Goal: Task Accomplishment & Management: Use online tool/utility

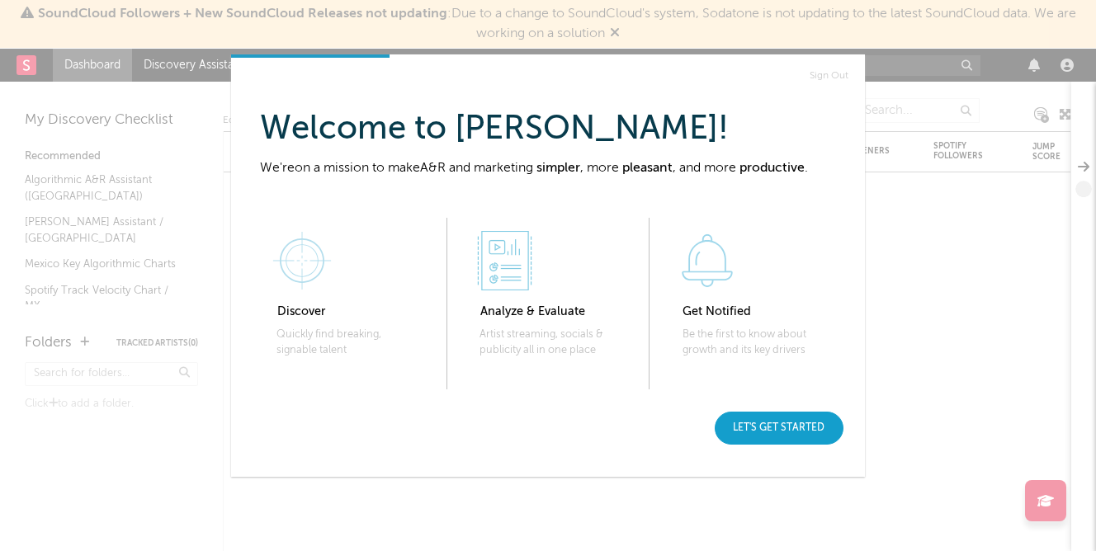
click at [787, 429] on div "Let's get started" at bounding box center [779, 428] width 129 height 33
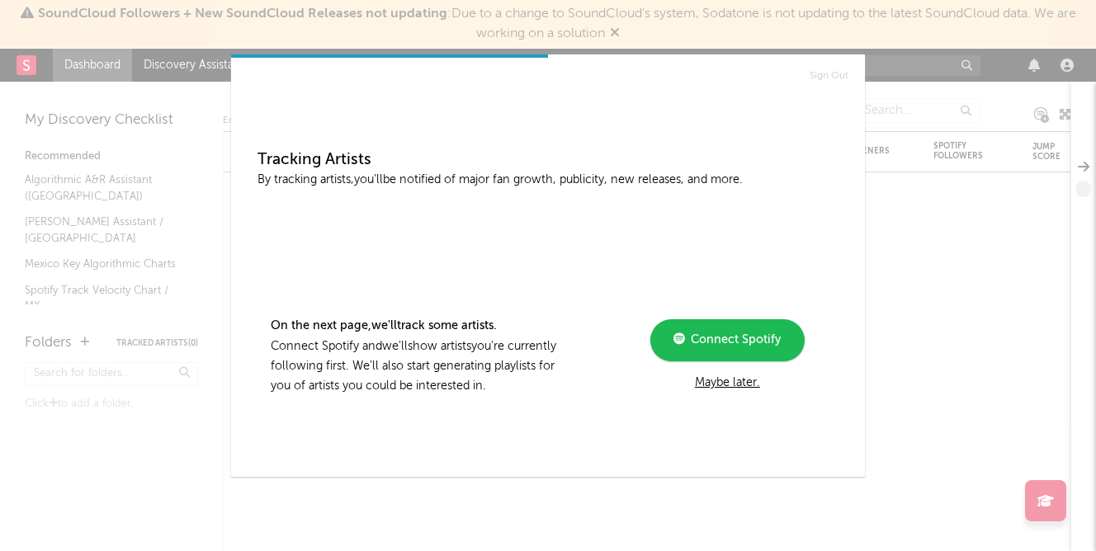
click at [738, 384] on div "Maybe later." at bounding box center [728, 383] width 222 height 20
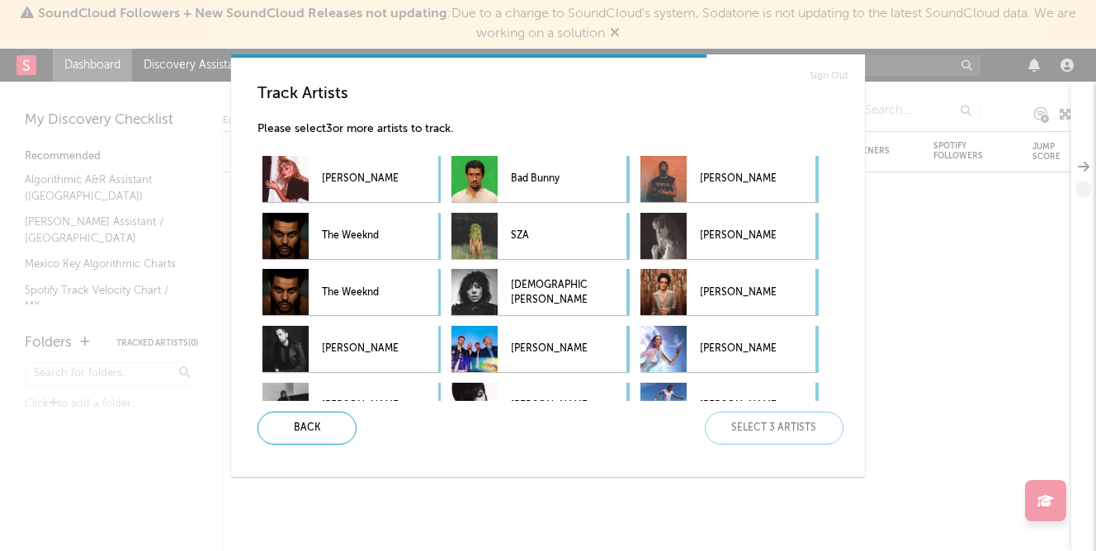
click at [562, 448] on div "Track Artists Please select 3 or more artists to track. [PERSON_NAME] Bad Bunny…" at bounding box center [554, 265] width 621 height 388
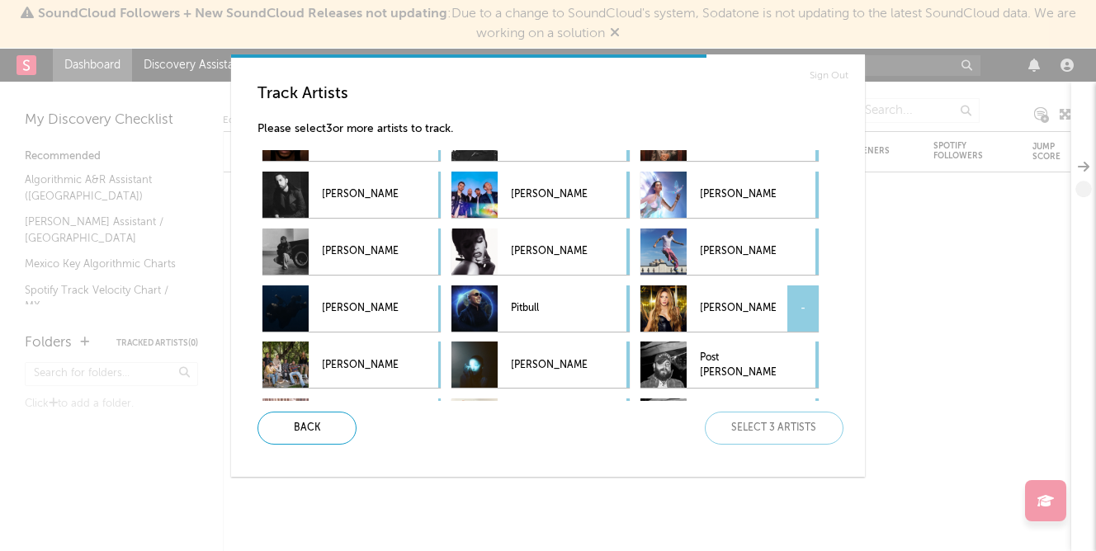
scroll to position [209, 0]
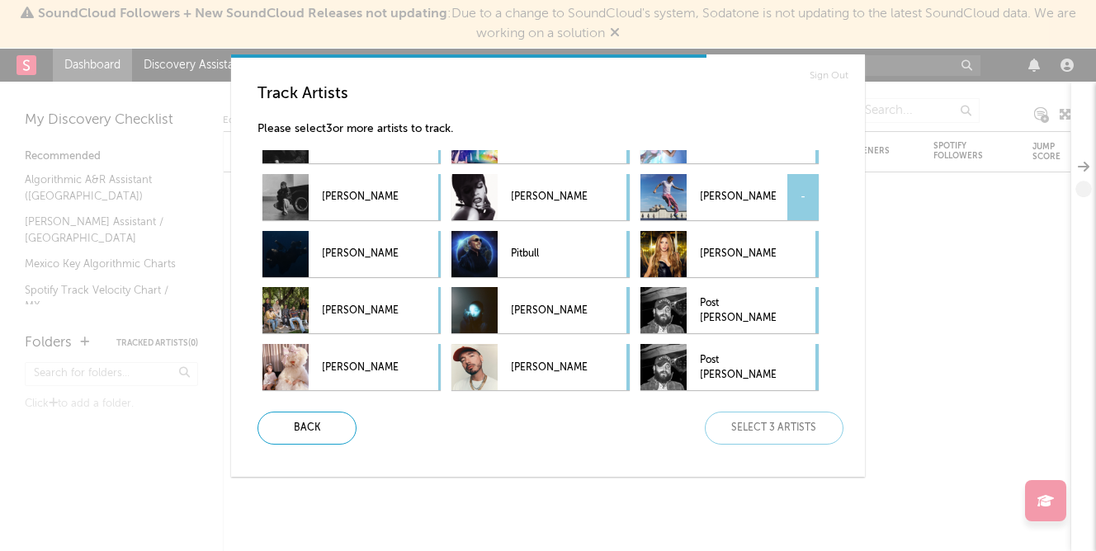
click at [703, 201] on p "[PERSON_NAME]" at bounding box center [738, 197] width 76 height 37
click at [695, 258] on div "[PERSON_NAME] -" at bounding box center [707, 254] width 135 height 46
click at [481, 364] on div at bounding box center [474, 367] width 46 height 46
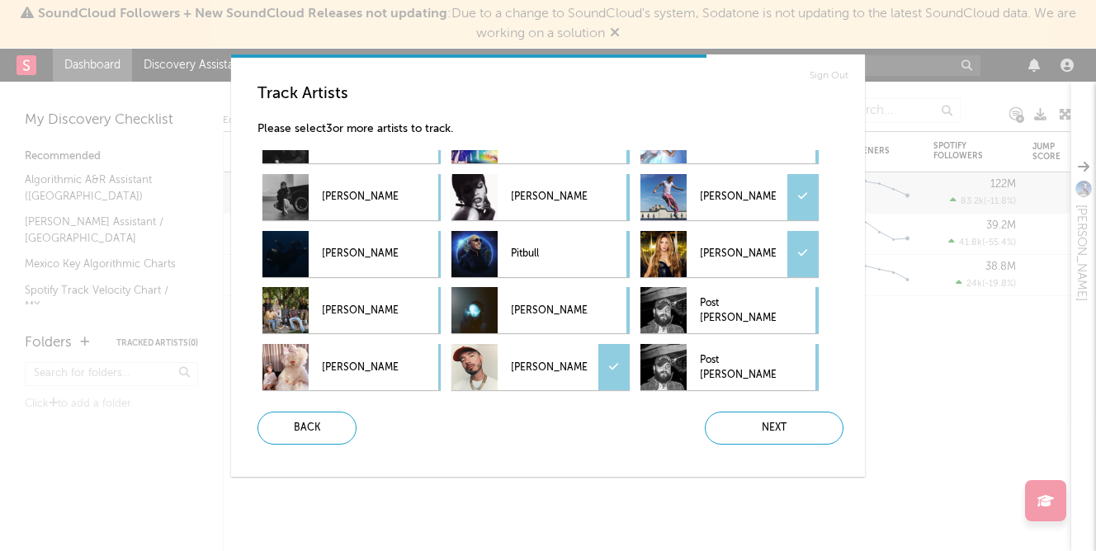
scroll to position [317, 0]
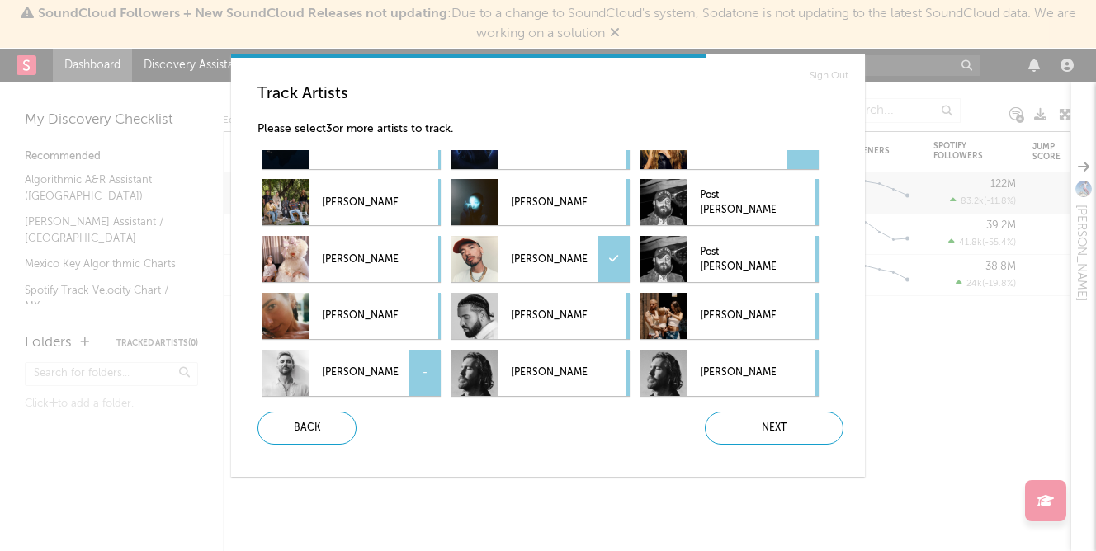
click at [394, 364] on p "[PERSON_NAME]" at bounding box center [360, 373] width 76 height 37
click at [783, 426] on div "Next" at bounding box center [774, 428] width 139 height 33
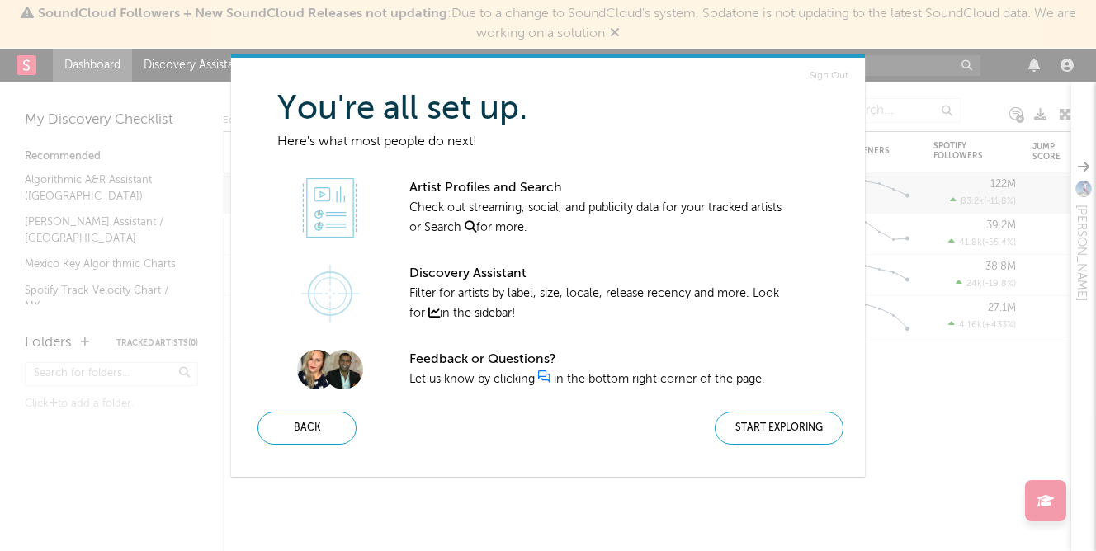
click at [783, 426] on div "Start Exploring" at bounding box center [779, 428] width 129 height 33
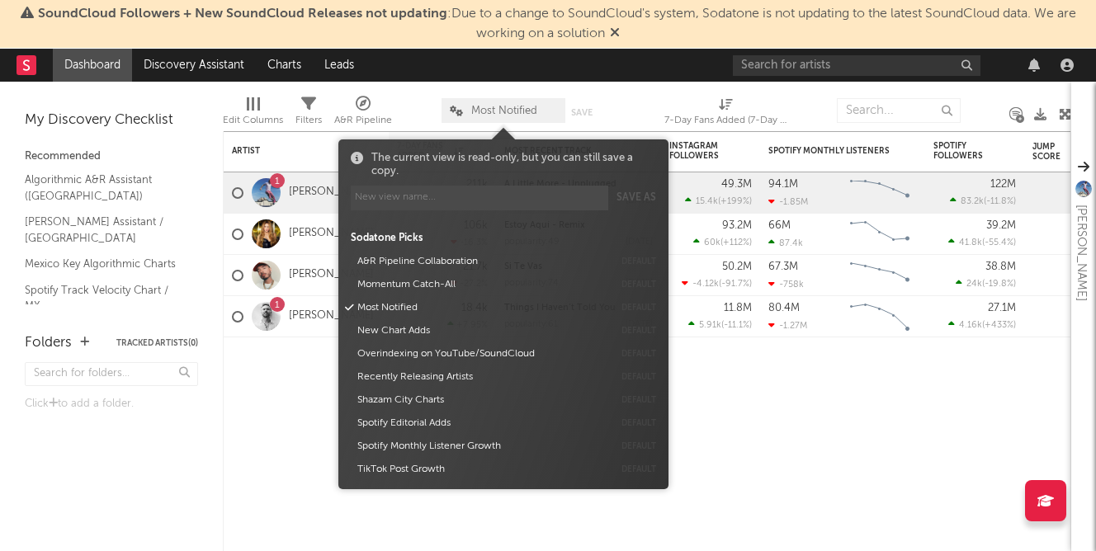
click at [511, 106] on span "Most Notified" at bounding box center [504, 111] width 66 height 11
click at [879, 112] on input "text" at bounding box center [899, 110] width 124 height 25
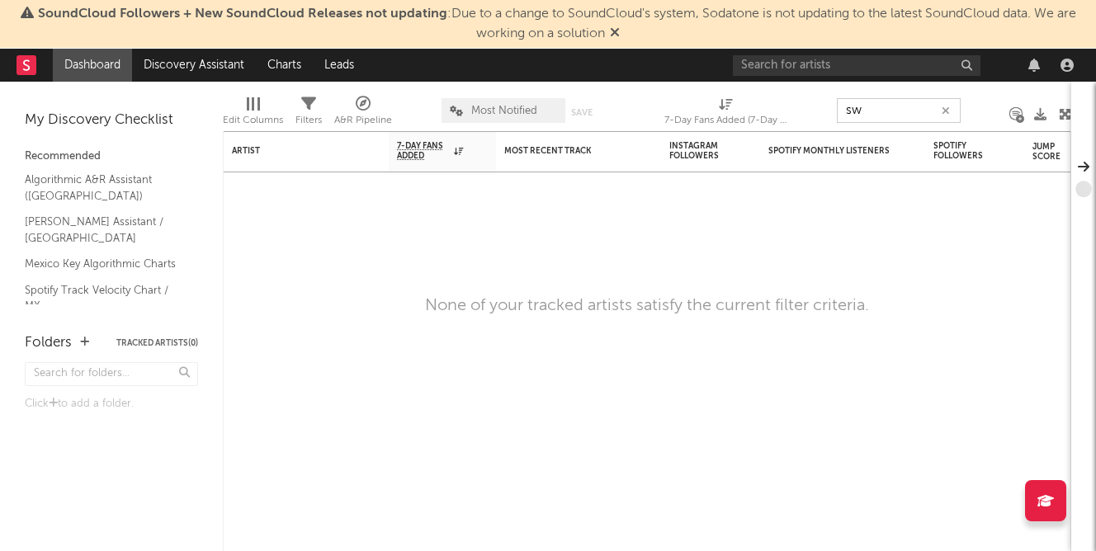
type input "s"
type input "kid vodoo"
click at [870, 110] on input "kid vodoo" at bounding box center [899, 110] width 124 height 25
click at [870, 114] on input "kid vodoo" at bounding box center [899, 110] width 124 height 25
click at [948, 110] on icon "button" at bounding box center [946, 111] width 8 height 11
